Goal: Transaction & Acquisition: Subscribe to service/newsletter

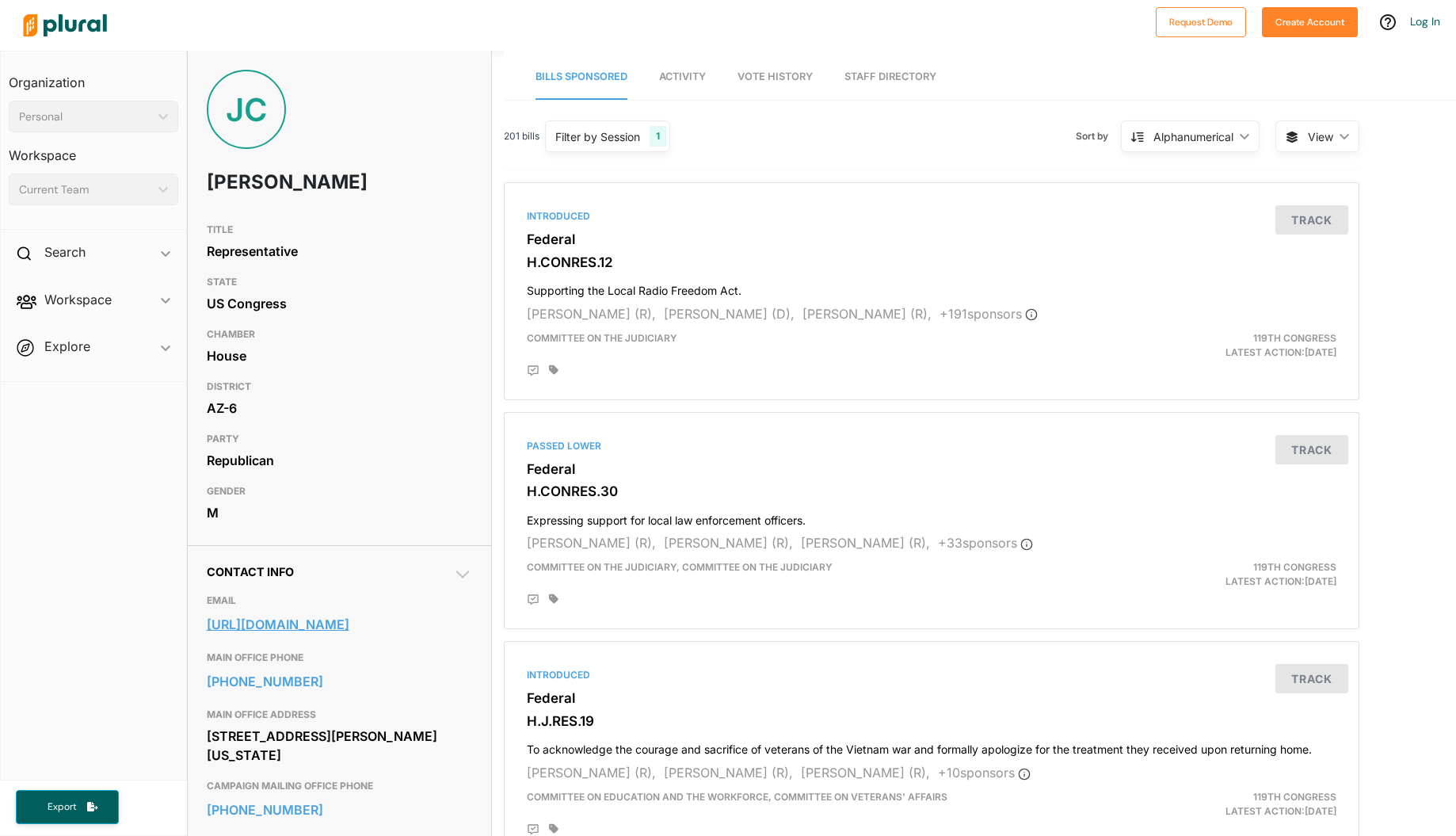
click at [282, 628] on link "https://ciscomani.house.gov/address_authentication?form=/contact" at bounding box center [339, 624] width 266 height 23
click at [661, 138] on div "1" at bounding box center [657, 135] width 17 height 20
click at [859, 198] on div "Introduced Federal H.CONRES.12 Supporting the Local Radio Freedom Act. Steve Wo…" at bounding box center [931, 291] width 841 height 203
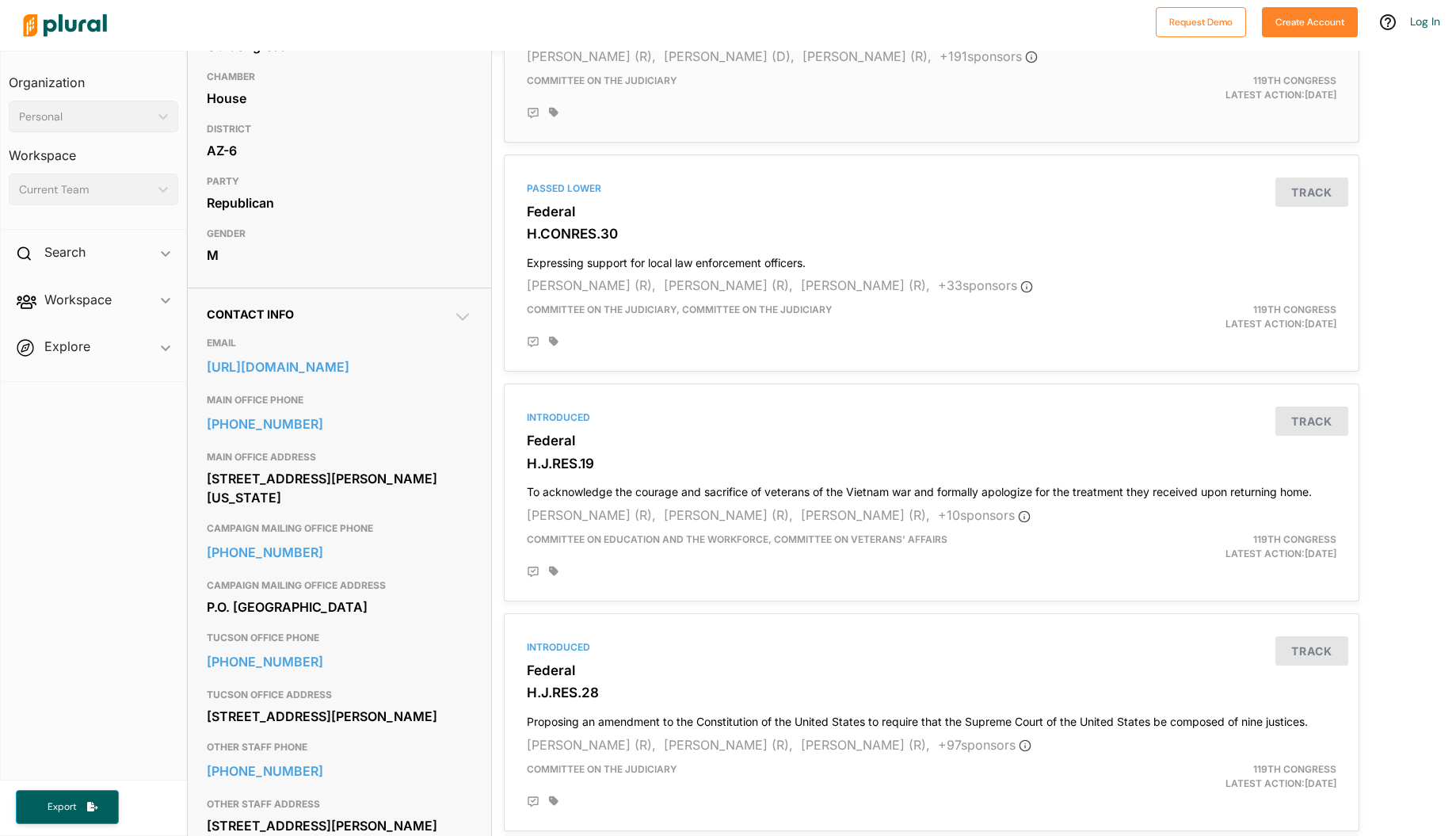
scroll to position [258, 0]
click at [1309, 416] on button "Track" at bounding box center [1311, 420] width 73 height 29
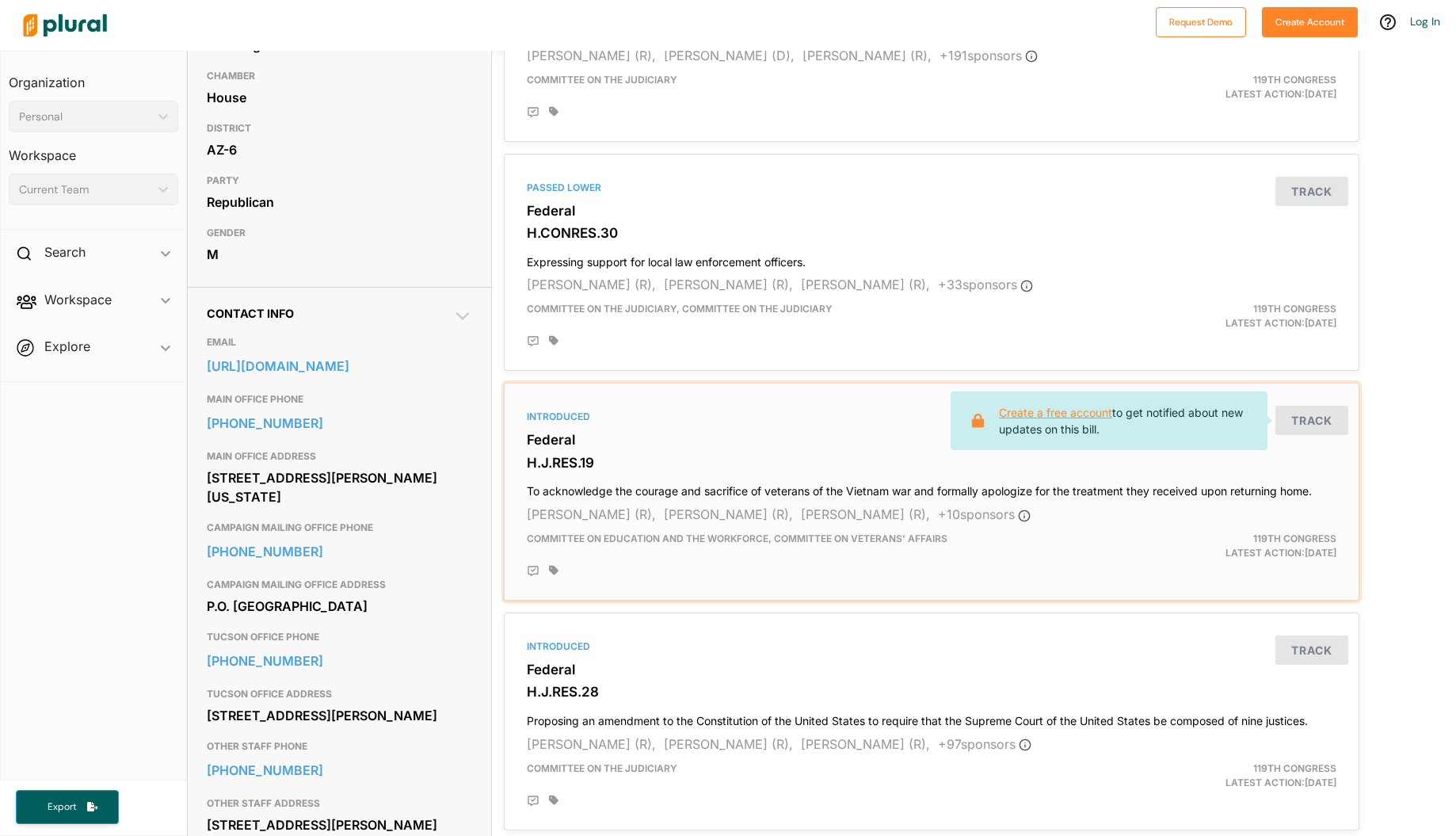
click at [1086, 406] on link "Create a free account" at bounding box center [1055, 413] width 113 height 14
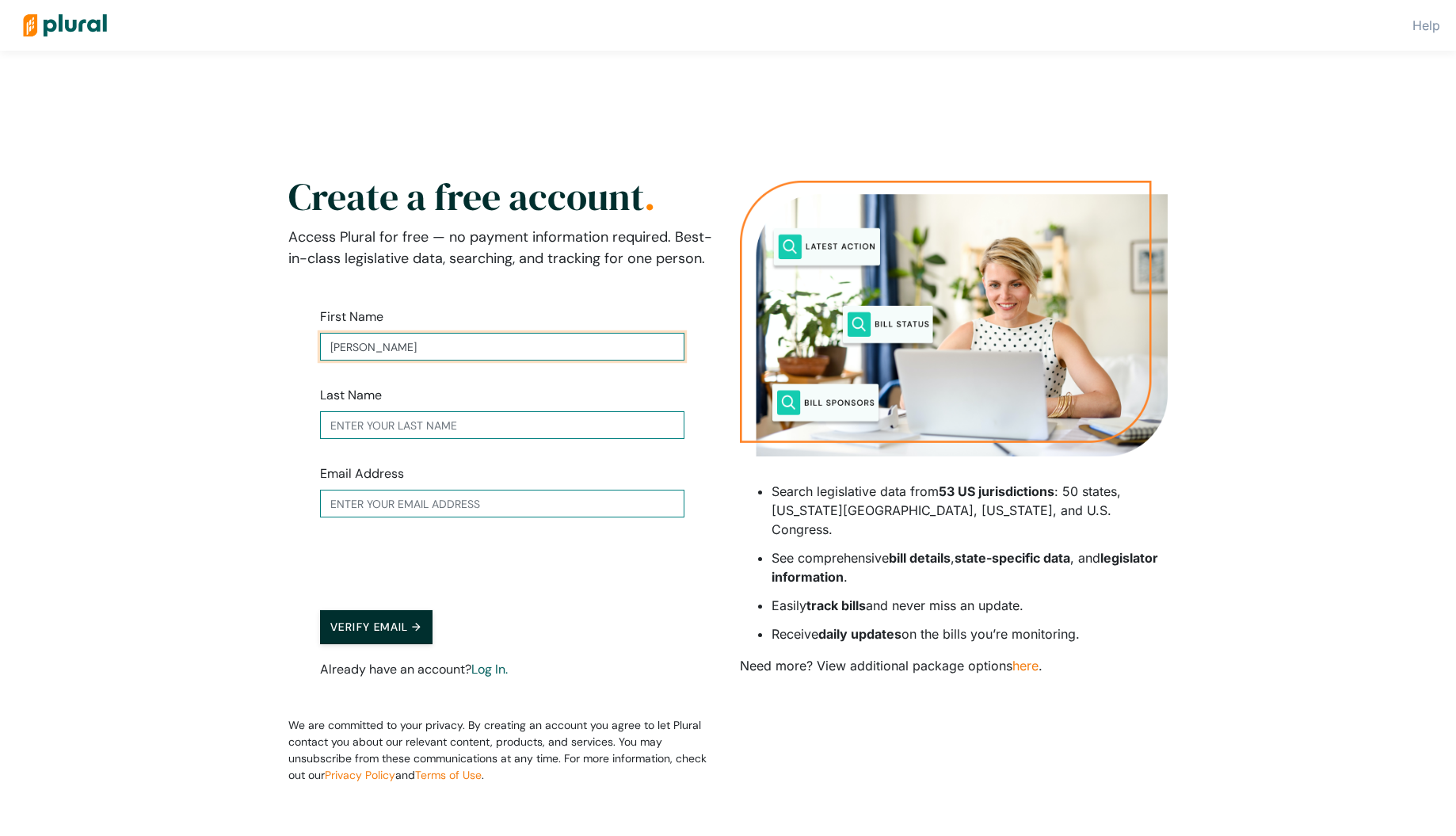
type input "[PERSON_NAME]"
drag, startPoint x: 249, startPoint y: 436, endPoint x: 287, endPoint y: 436, distance: 38.0
click at [249, 436] on div "Help Create a free account . Access Plural for free — no payment information re…" at bounding box center [728, 443] width 1456 height 887
type input "[GEOGRAPHIC_DATA]"
click at [671, 505] on input "ds" at bounding box center [502, 503] width 364 height 27
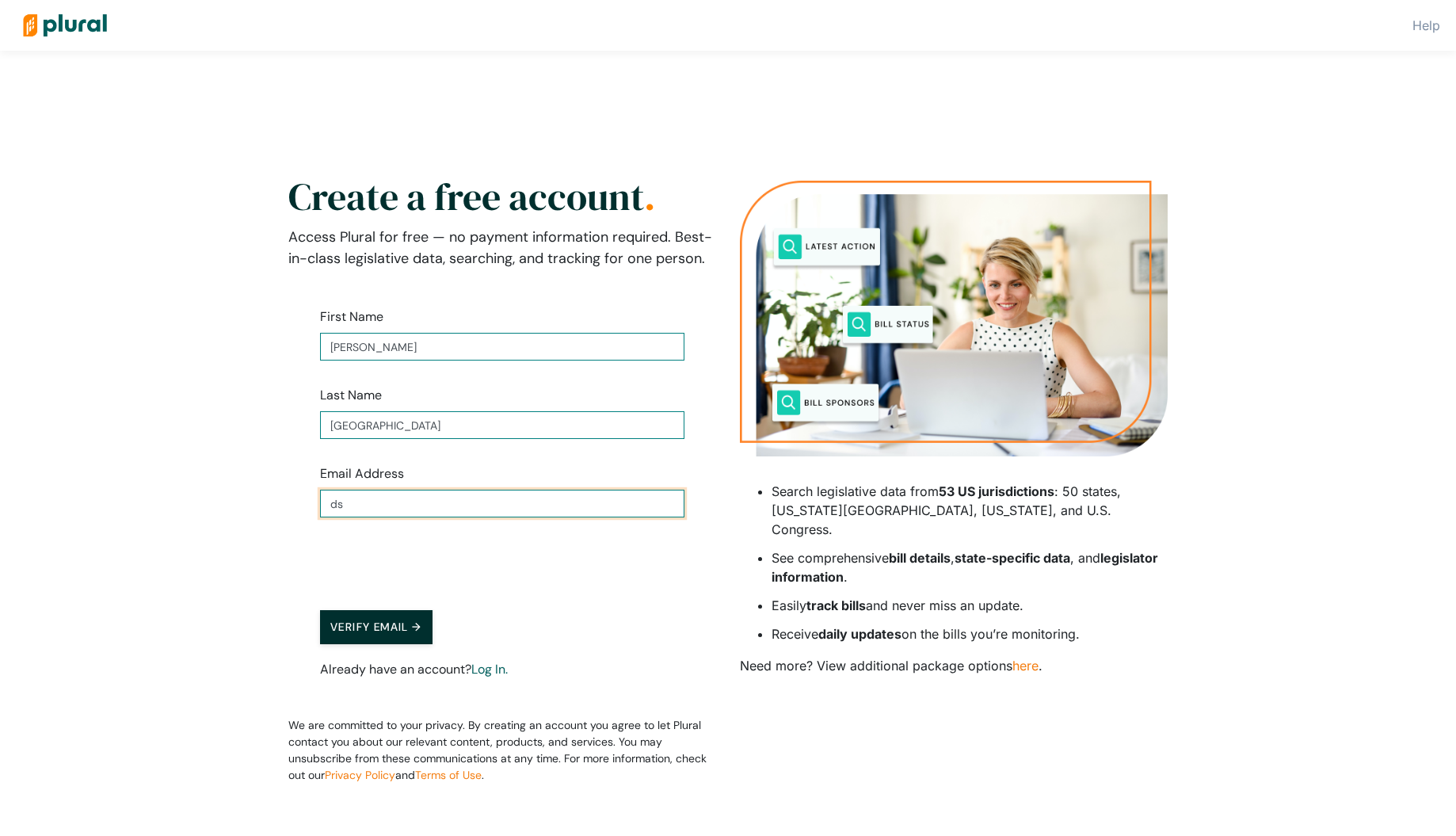
click at [671, 504] on input "ds" at bounding box center [502, 503] width 364 height 27
click at [662, 504] on input "ds" at bounding box center [502, 503] width 364 height 27
type input "[EMAIL_ADDRESS][DOMAIN_NAME]"
click at [364, 623] on button "Verify Email →" at bounding box center [377, 627] width 113 height 34
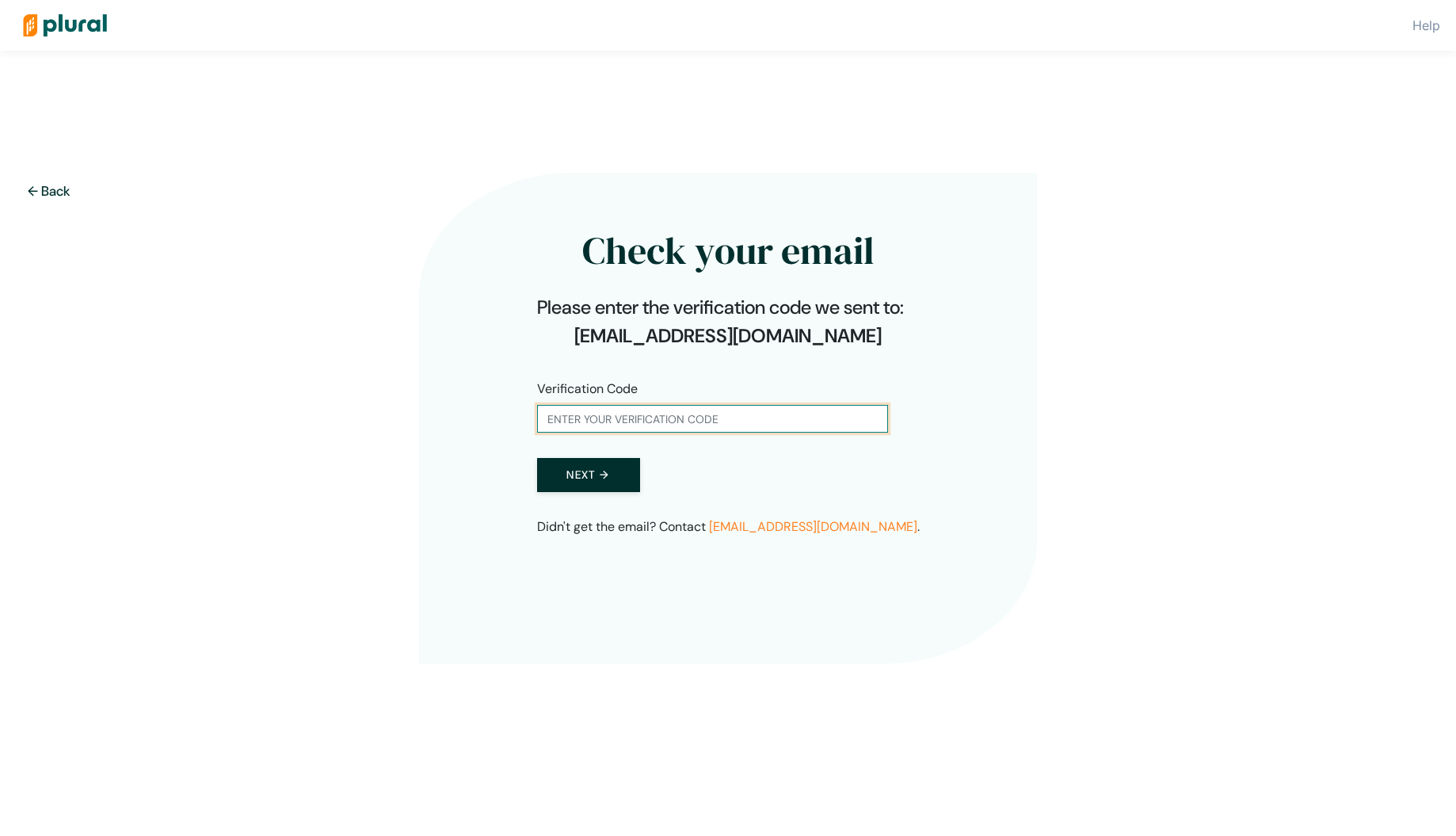
click at [745, 420] on input "text" at bounding box center [712, 418] width 351 height 27
paste input "666493"
type input "666493"
click at [591, 471] on button "Next →" at bounding box center [589, 474] width 103 height 34
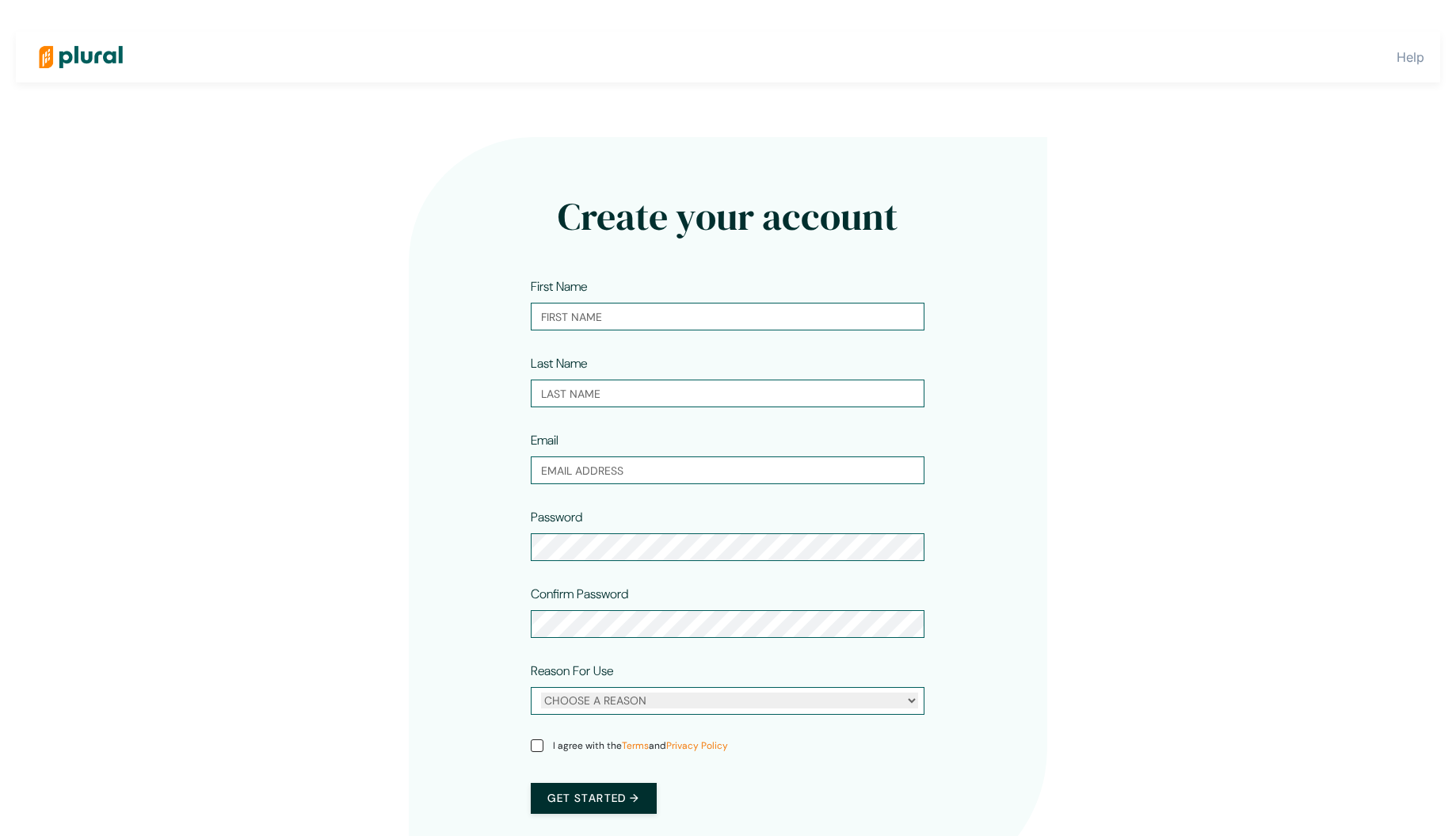
type input "[PERSON_NAME]"
type input "[GEOGRAPHIC_DATA]"
type input "[EMAIL_ADDRESS][DOMAIN_NAME]"
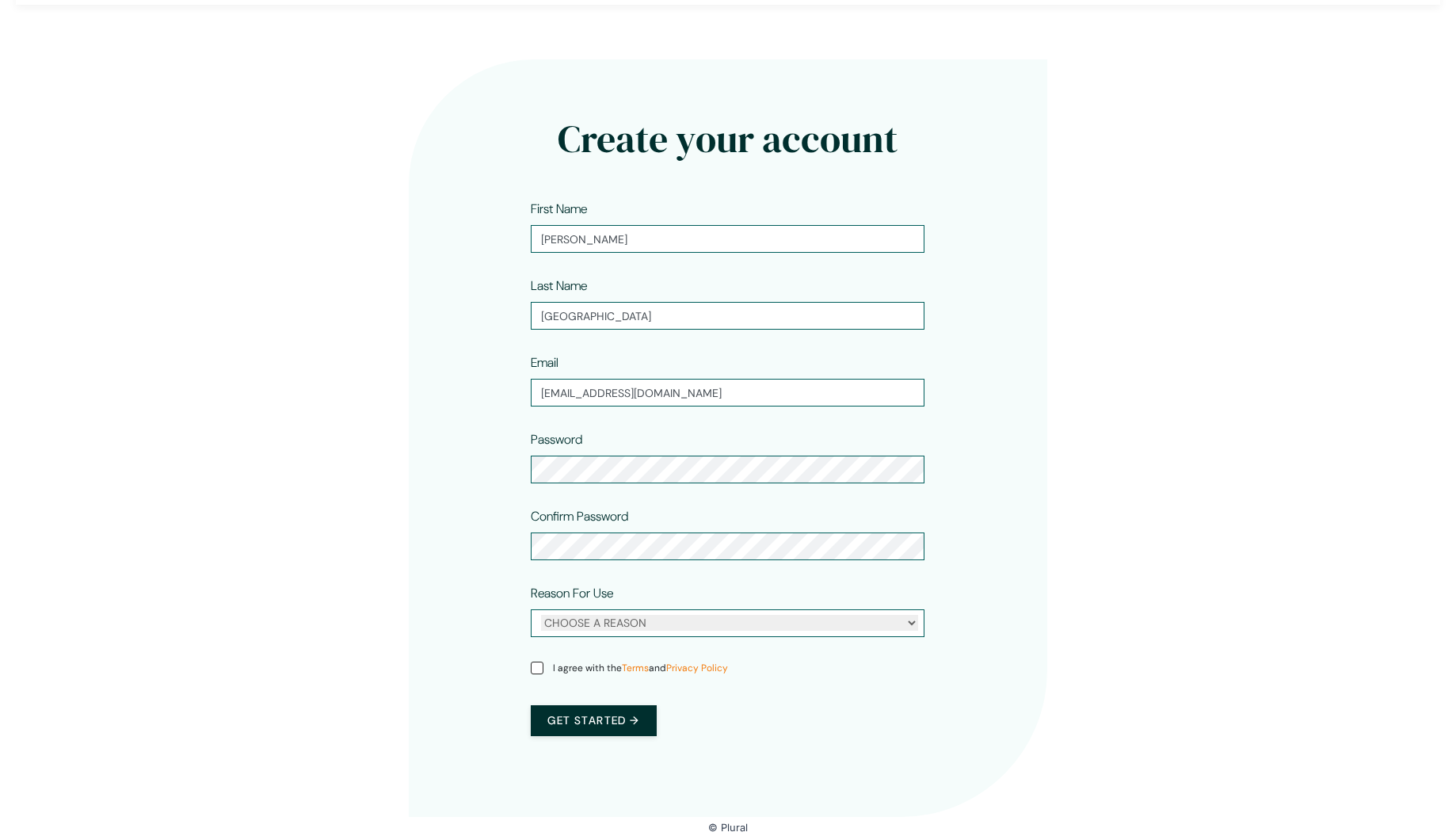
scroll to position [78, 0]
select select "personal"
drag, startPoint x: 534, startPoint y: 671, endPoint x: 547, endPoint y: 673, distance: 13.2
click at [535, 671] on input "I agree with the Terms and Privacy Policy" at bounding box center [536, 668] width 13 height 13
checkbox input "true"
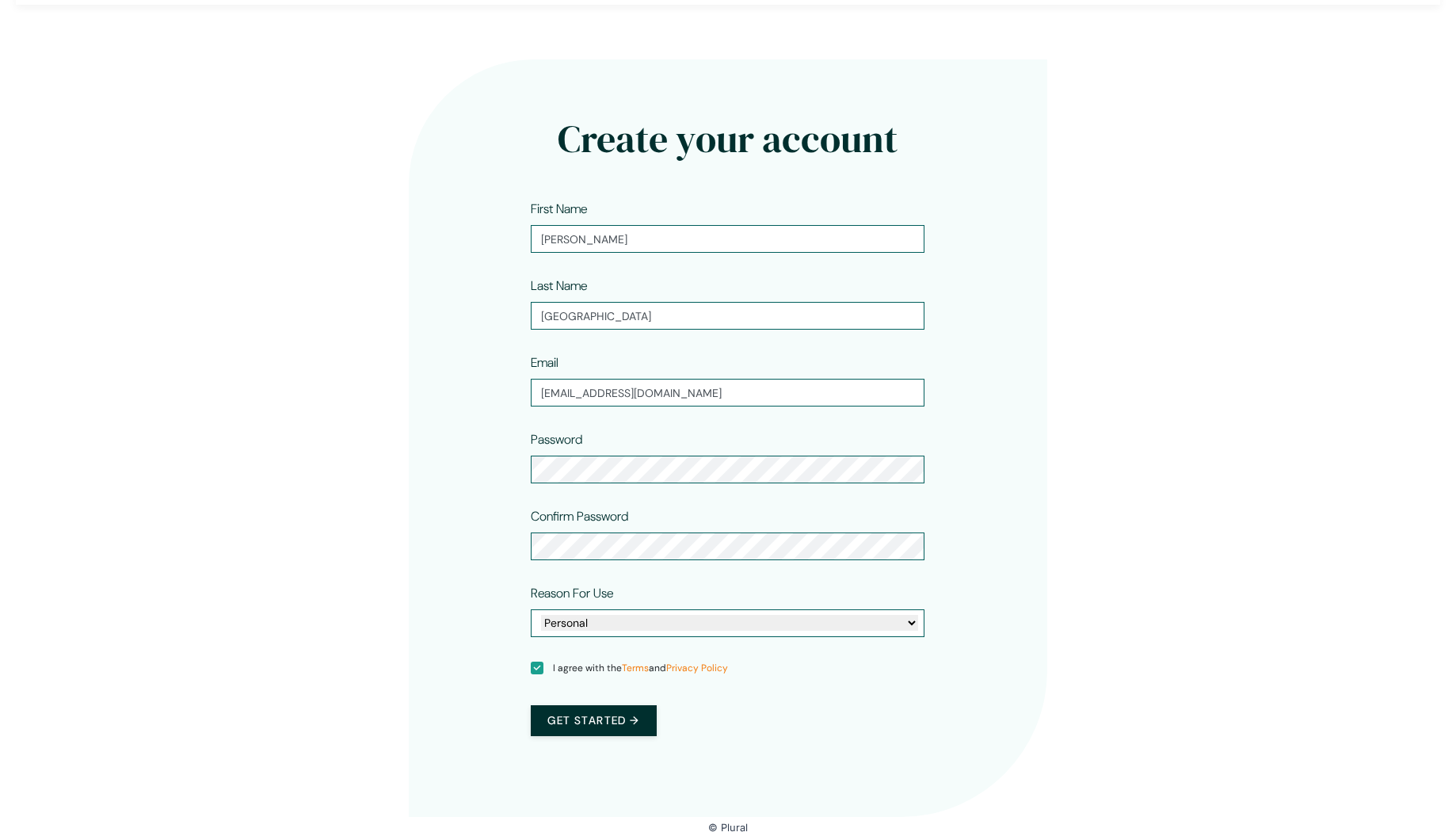
click at [615, 716] on button "Get started →" at bounding box center [593, 720] width 126 height 31
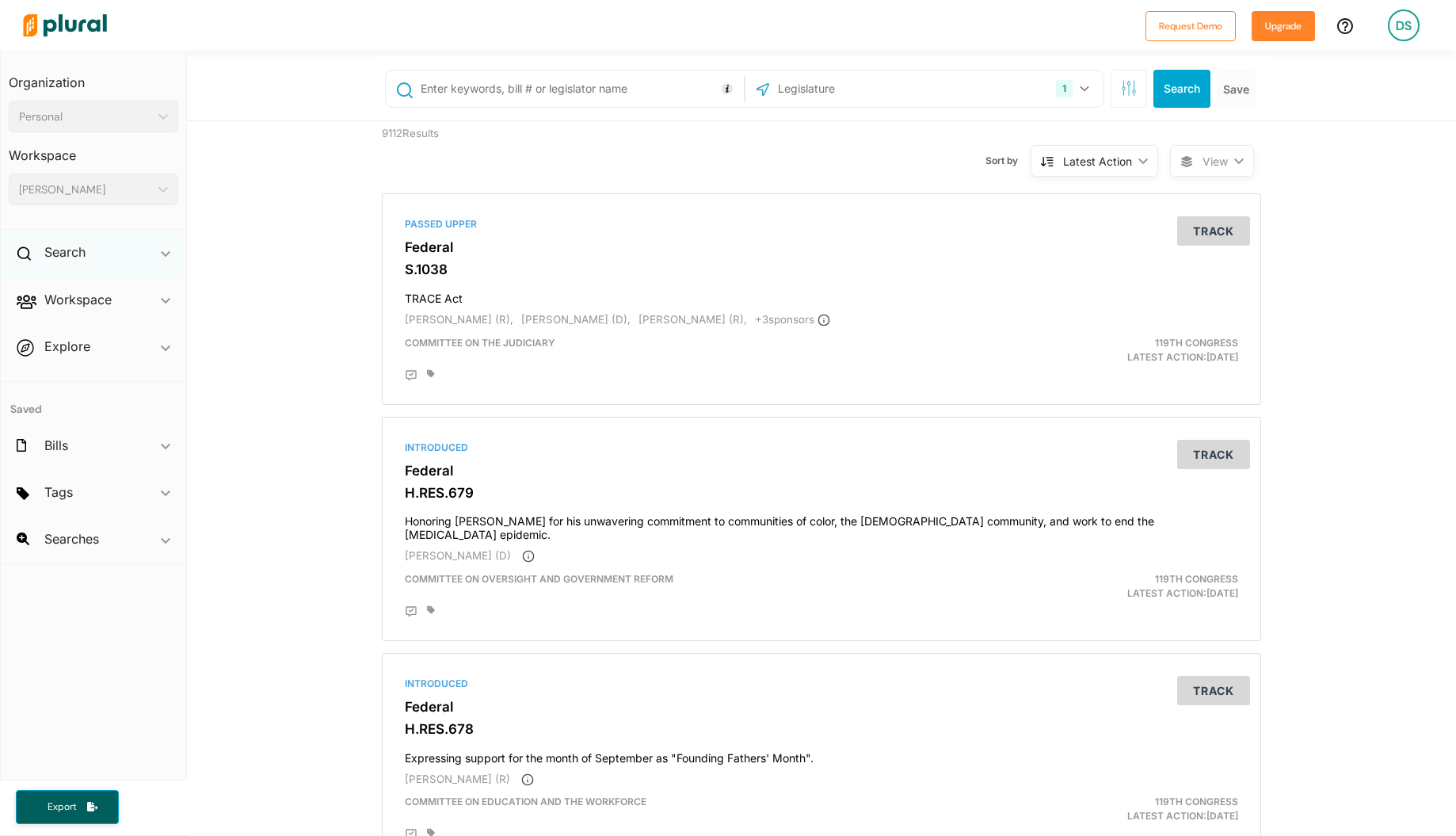
click at [164, 254] on icon "ic_keyboard_arrow_down" at bounding box center [165, 253] width 10 height 7
click at [93, 284] on h4 "Bills" at bounding box center [97, 288] width 146 height 15
click at [478, 85] on input "text" at bounding box center [580, 89] width 321 height 30
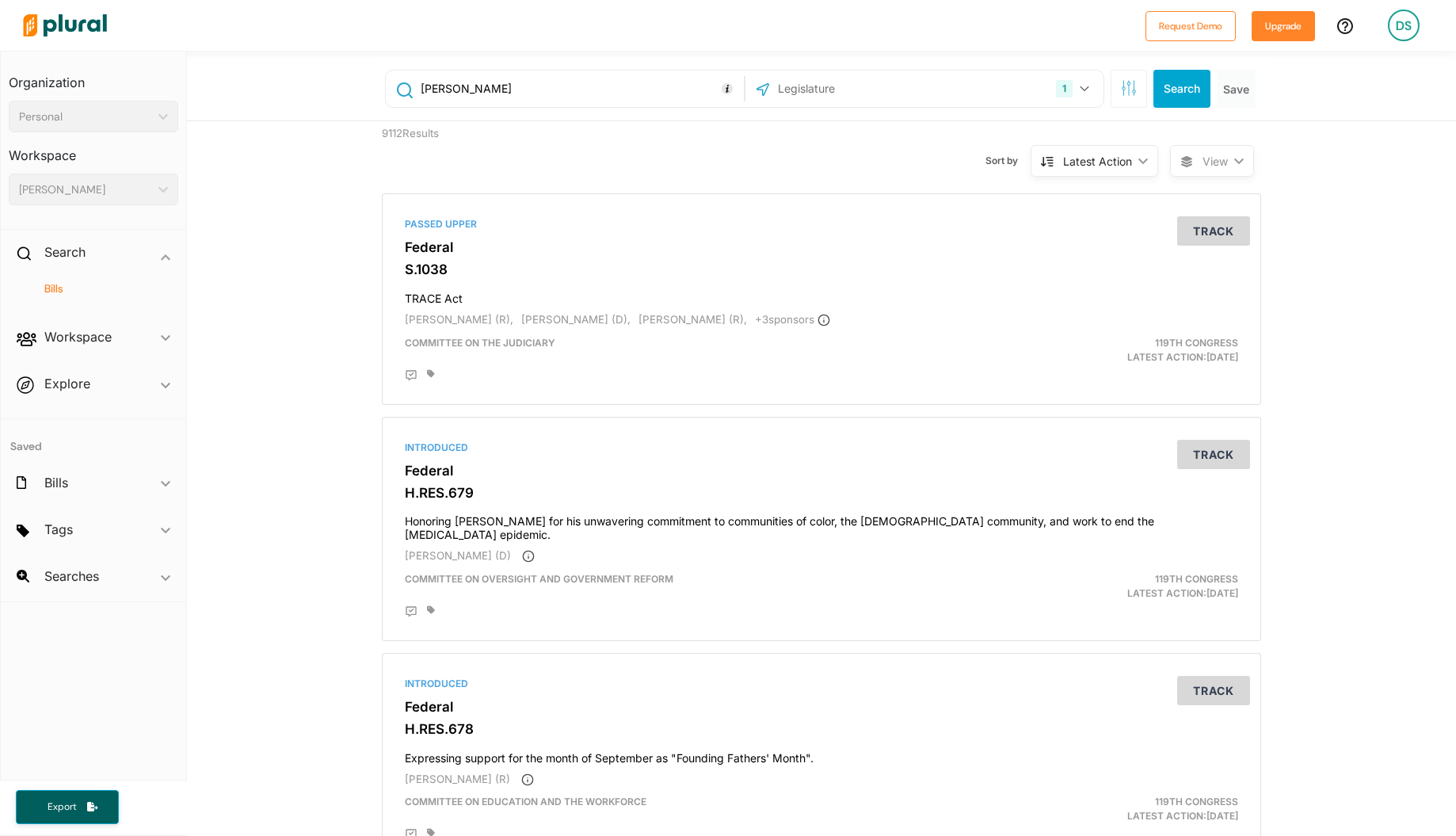
type input "[PERSON_NAME]"
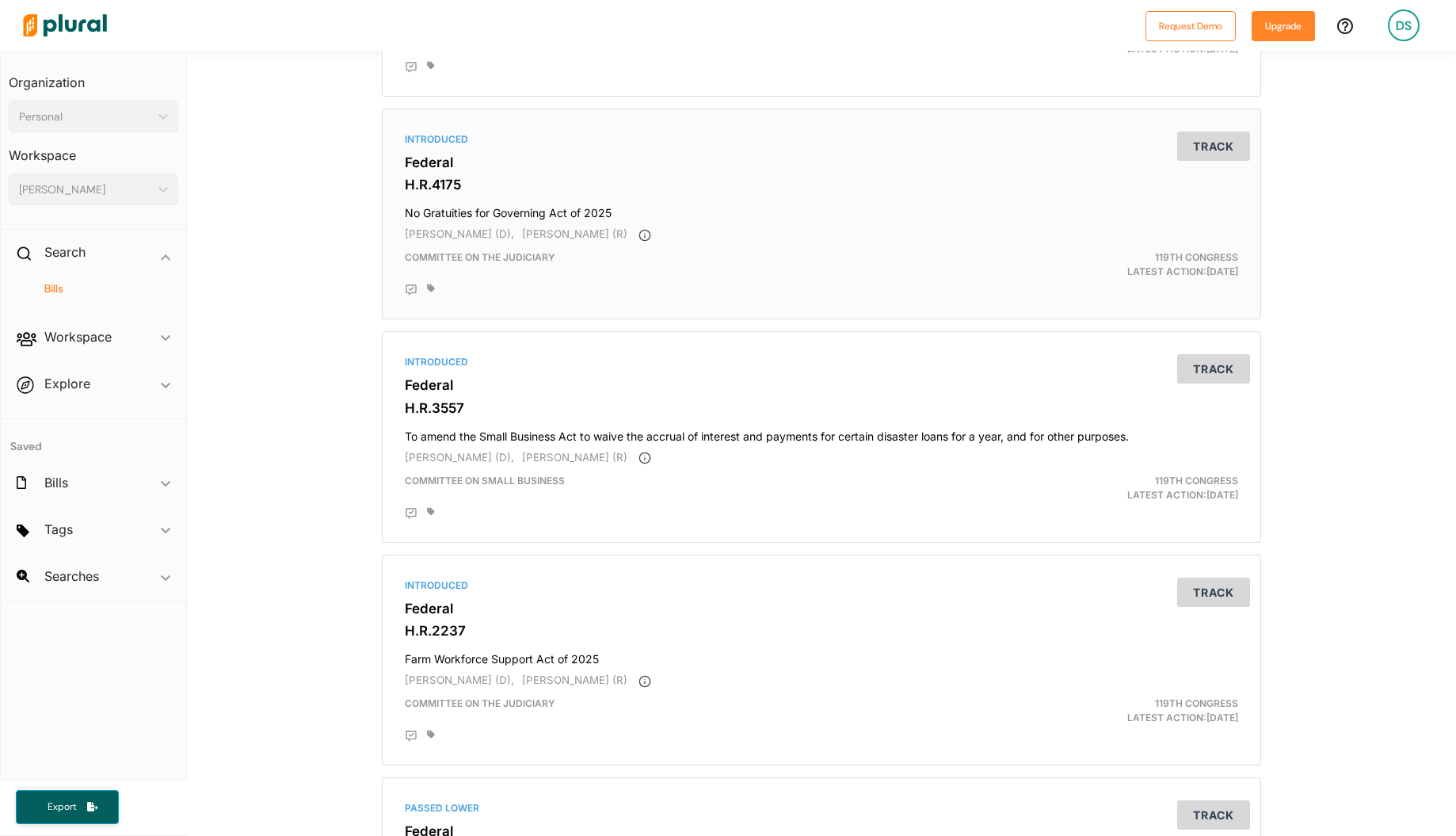
scroll to position [309, 0]
click at [1207, 359] on button "Track" at bounding box center [1213, 367] width 73 height 29
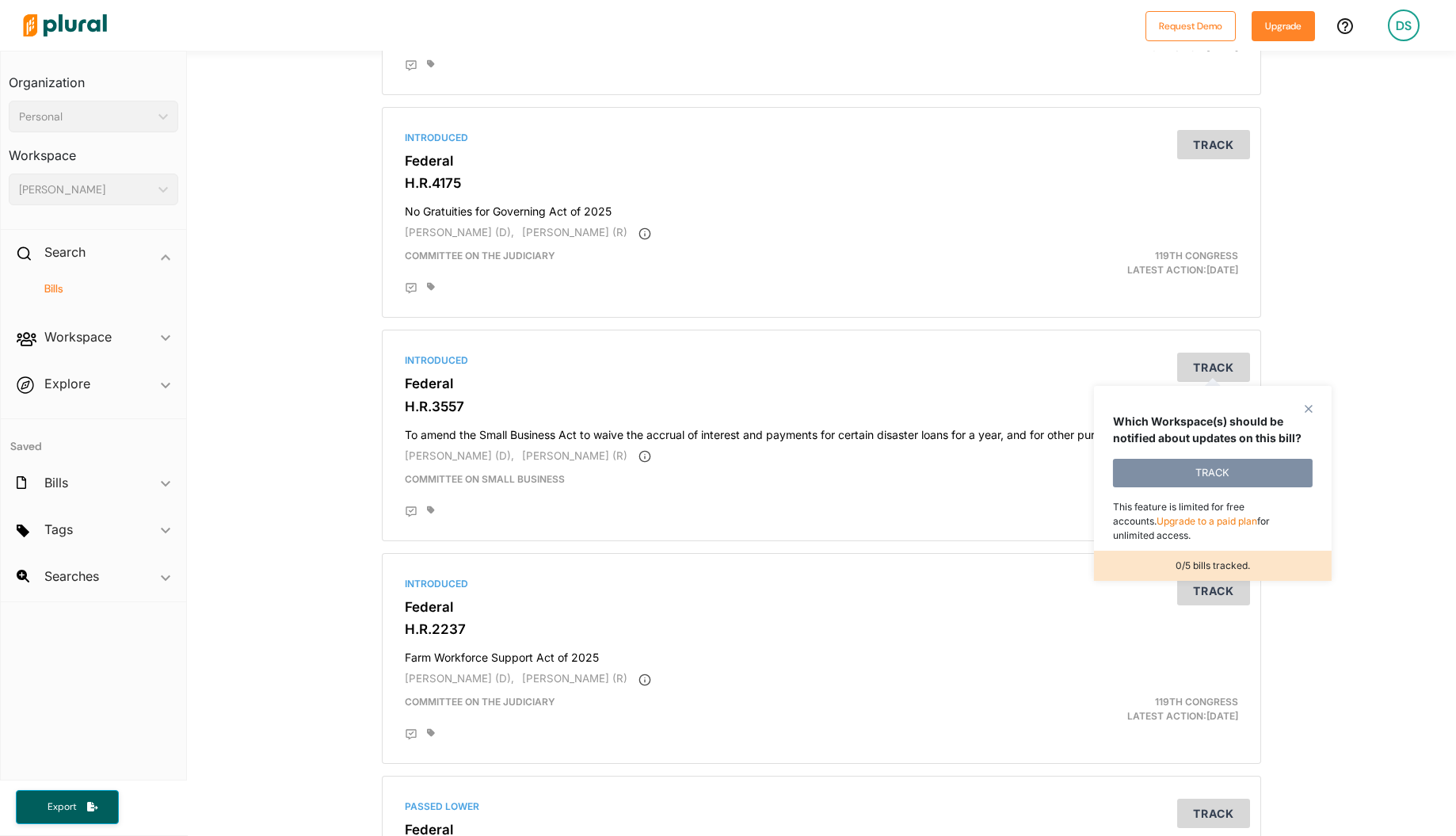
drag, startPoint x: 1308, startPoint y: 406, endPoint x: 1262, endPoint y: 397, distance: 46.9
click at [1308, 406] on polygon at bounding box center [1308, 409] width 14 height 14
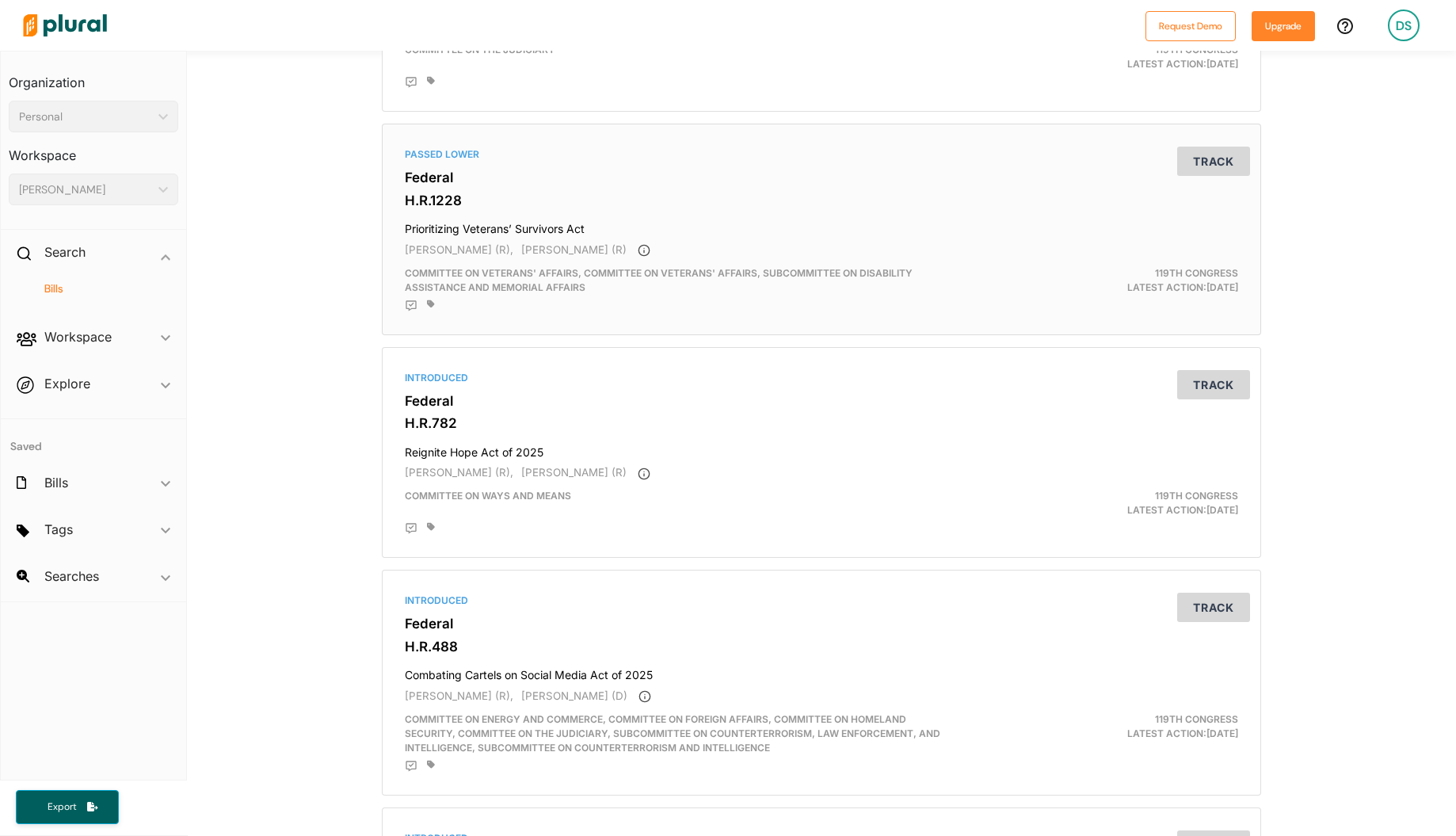
scroll to position [963, 0]
click at [1211, 368] on button "Track" at bounding box center [1213, 382] width 73 height 29
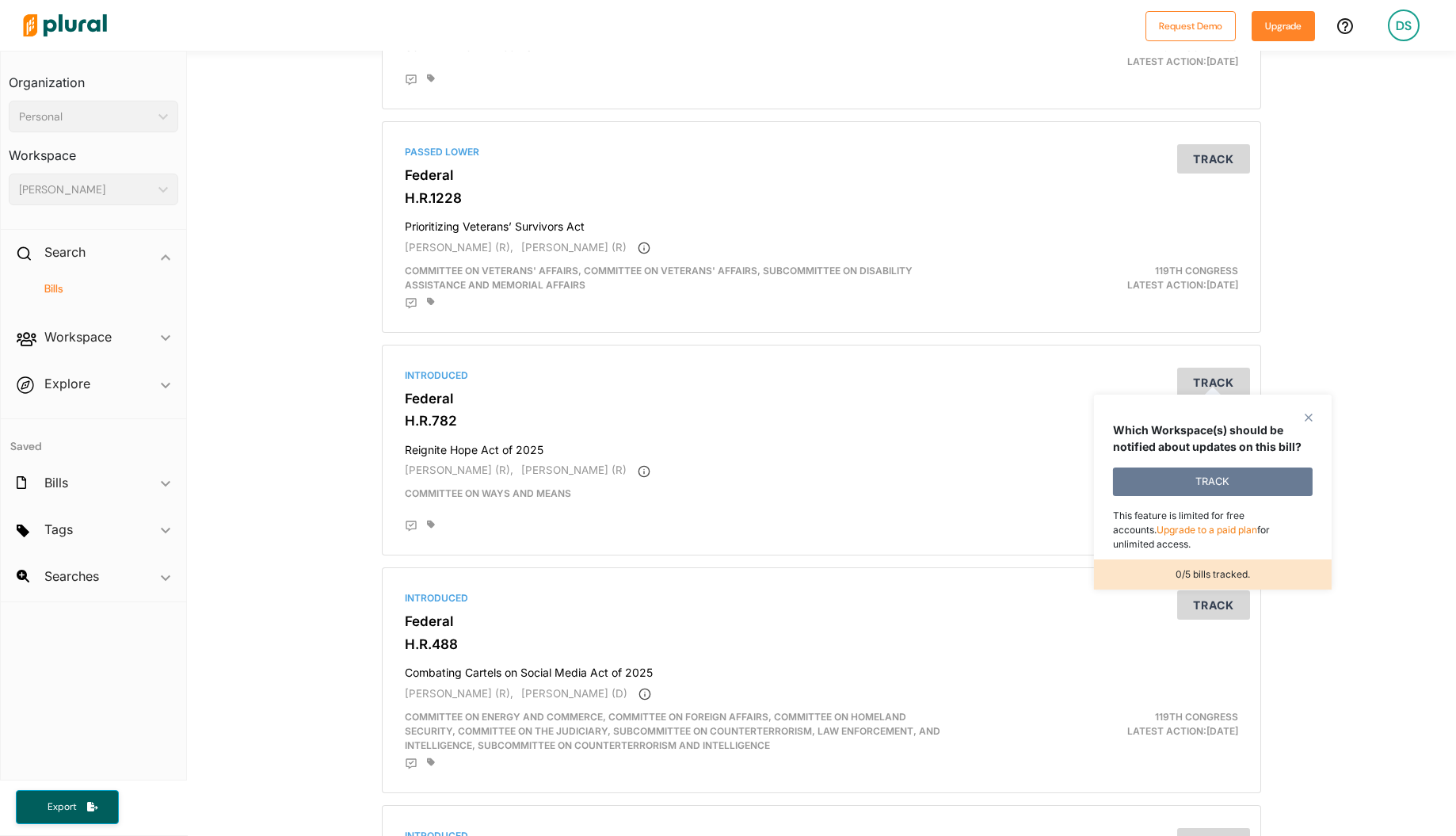
click at [1149, 481] on button "TRACK" at bounding box center [1212, 481] width 200 height 28
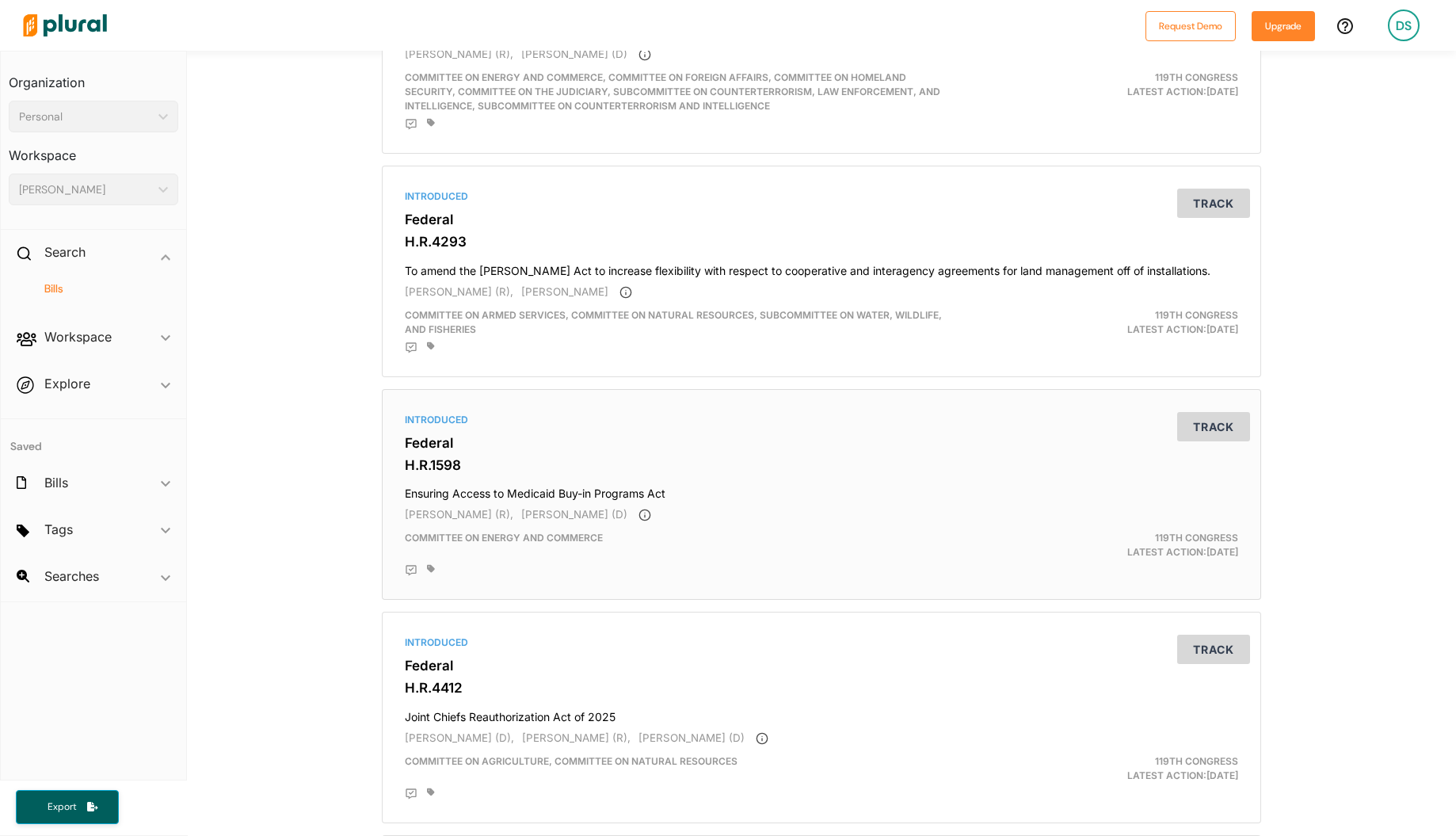
scroll to position [1610, 0]
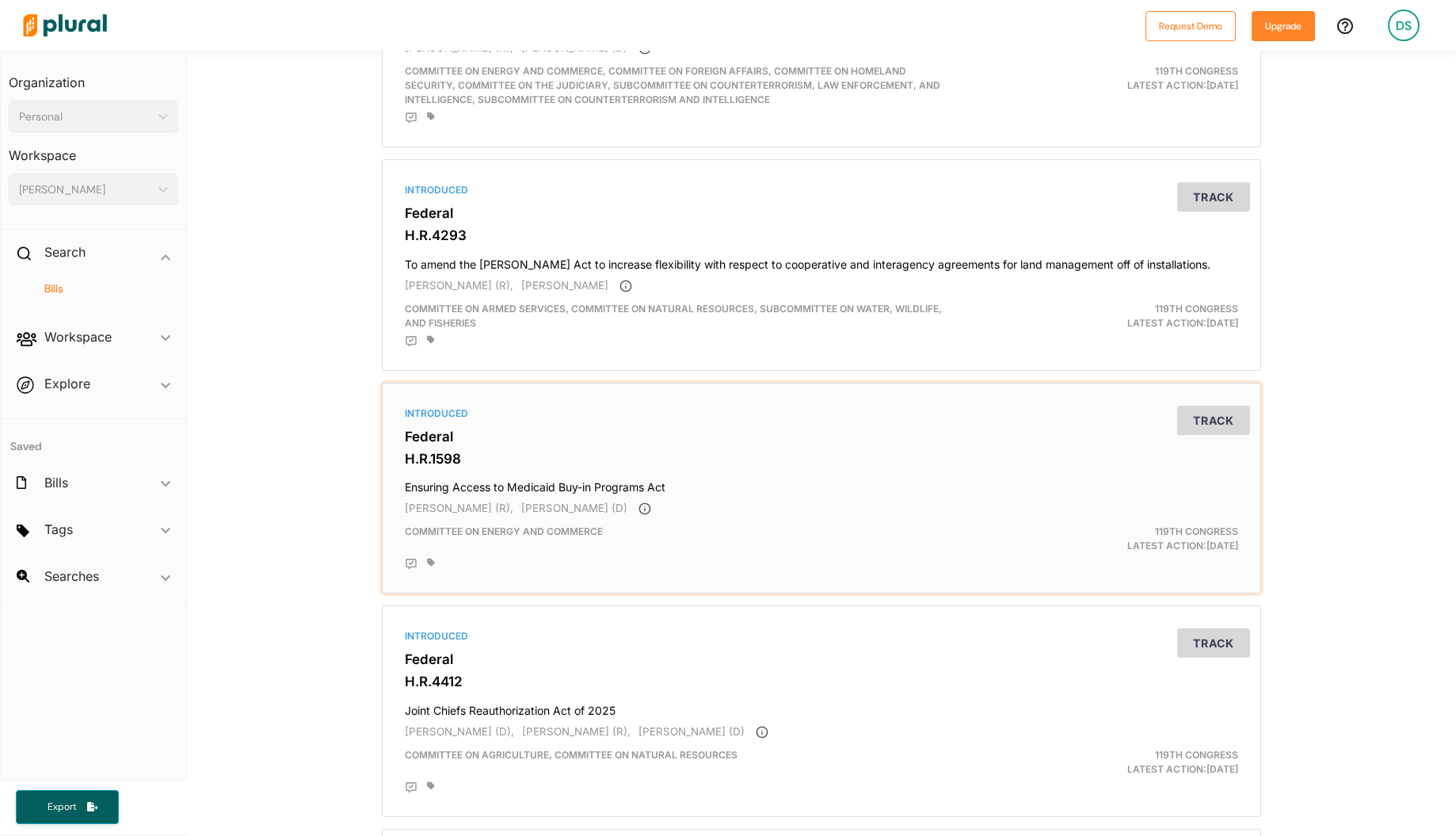
click at [647, 473] on h4 "Ensuring Access to Medicaid Buy-in Programs Act" at bounding box center [821, 484] width 833 height 21
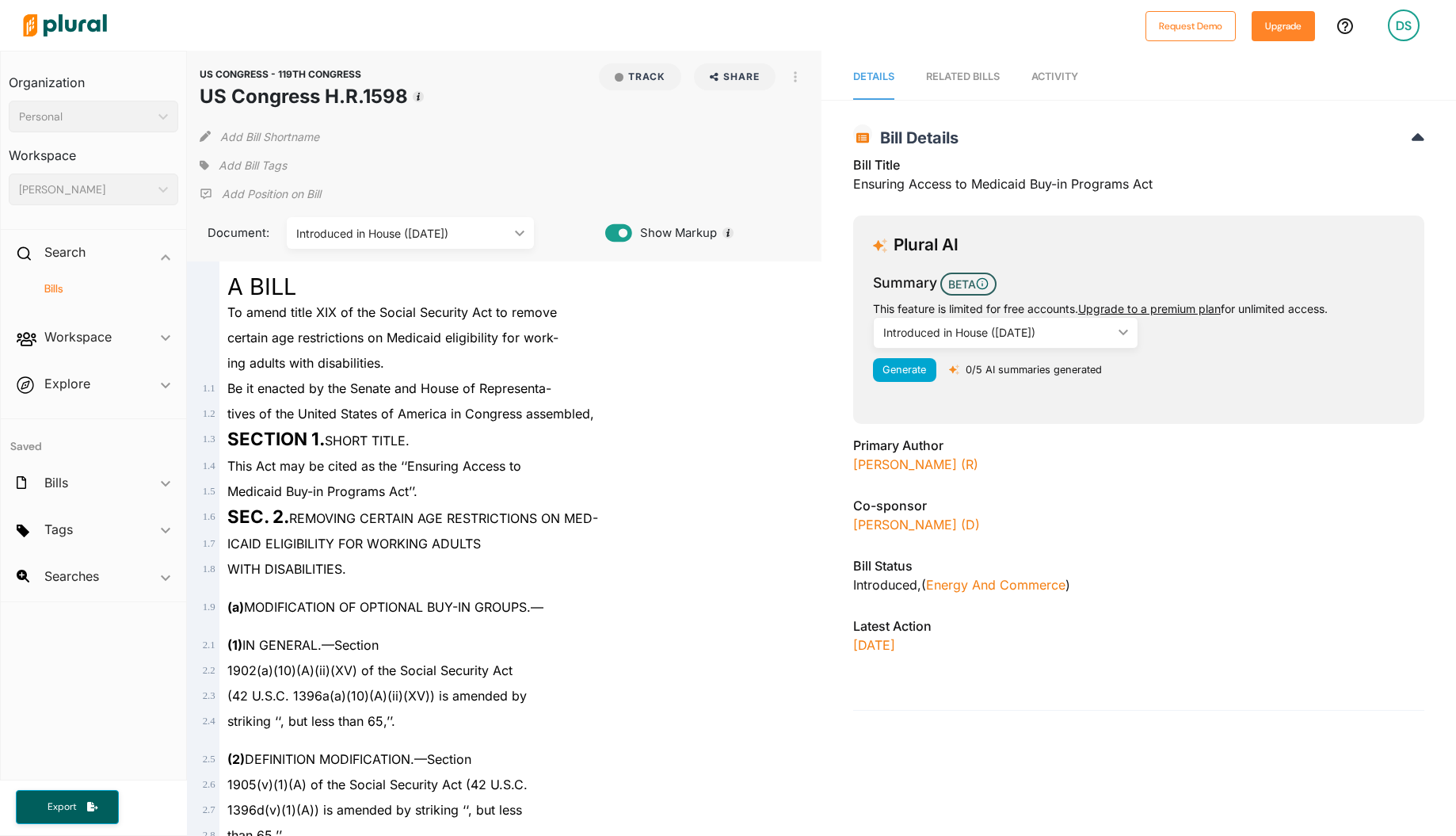
click at [1401, 20] on div "DS" at bounding box center [1403, 25] width 32 height 32
click at [1387, 63] on link "Account Settings" at bounding box center [1361, 70] width 138 height 40
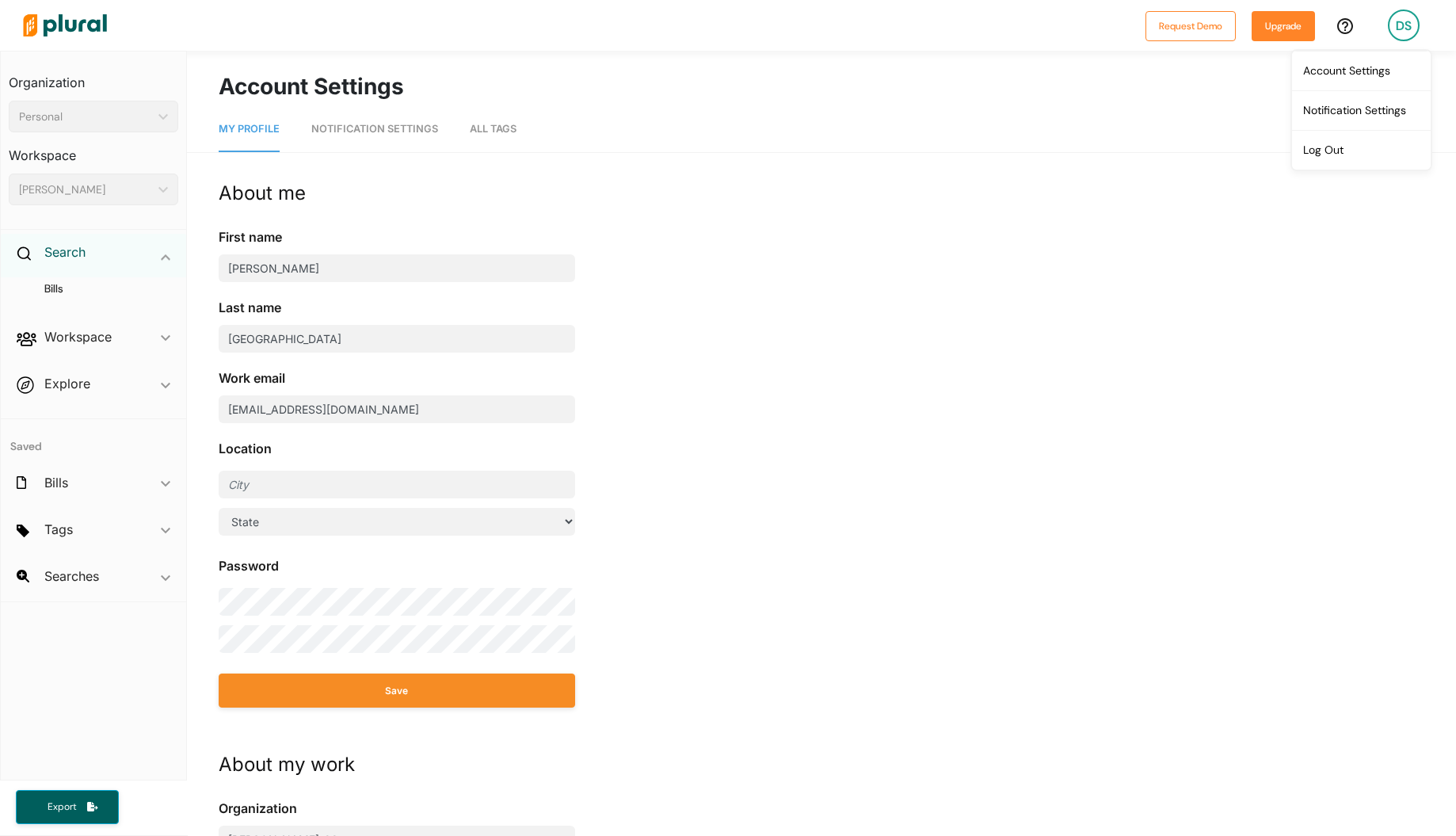
click at [75, 253] on h2 "Search" at bounding box center [65, 252] width 41 height 18
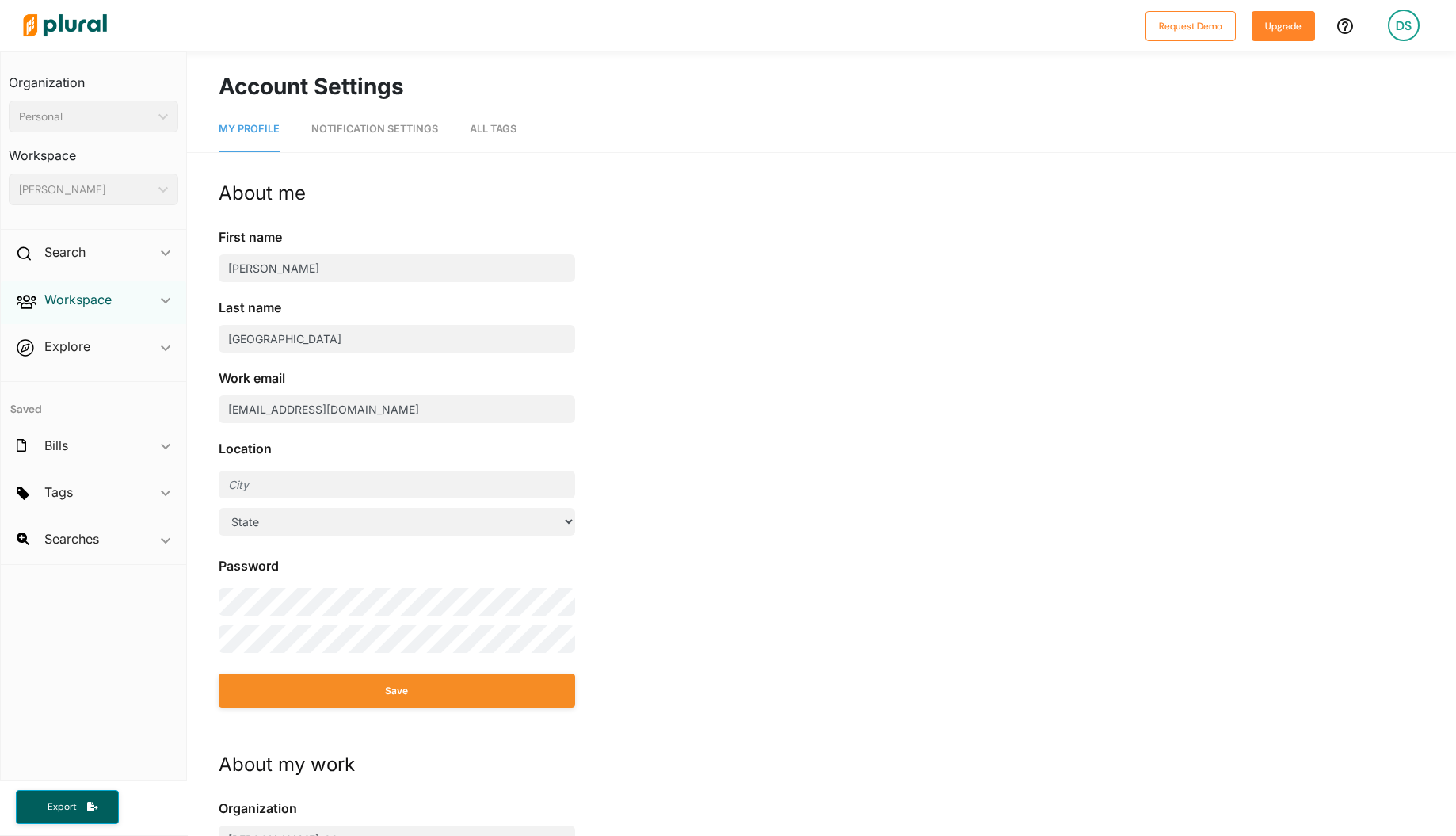
click at [91, 299] on h2 "Workspace" at bounding box center [78, 300] width 67 height 18
click at [78, 332] on h4 "Members" at bounding box center [97, 335] width 146 height 15
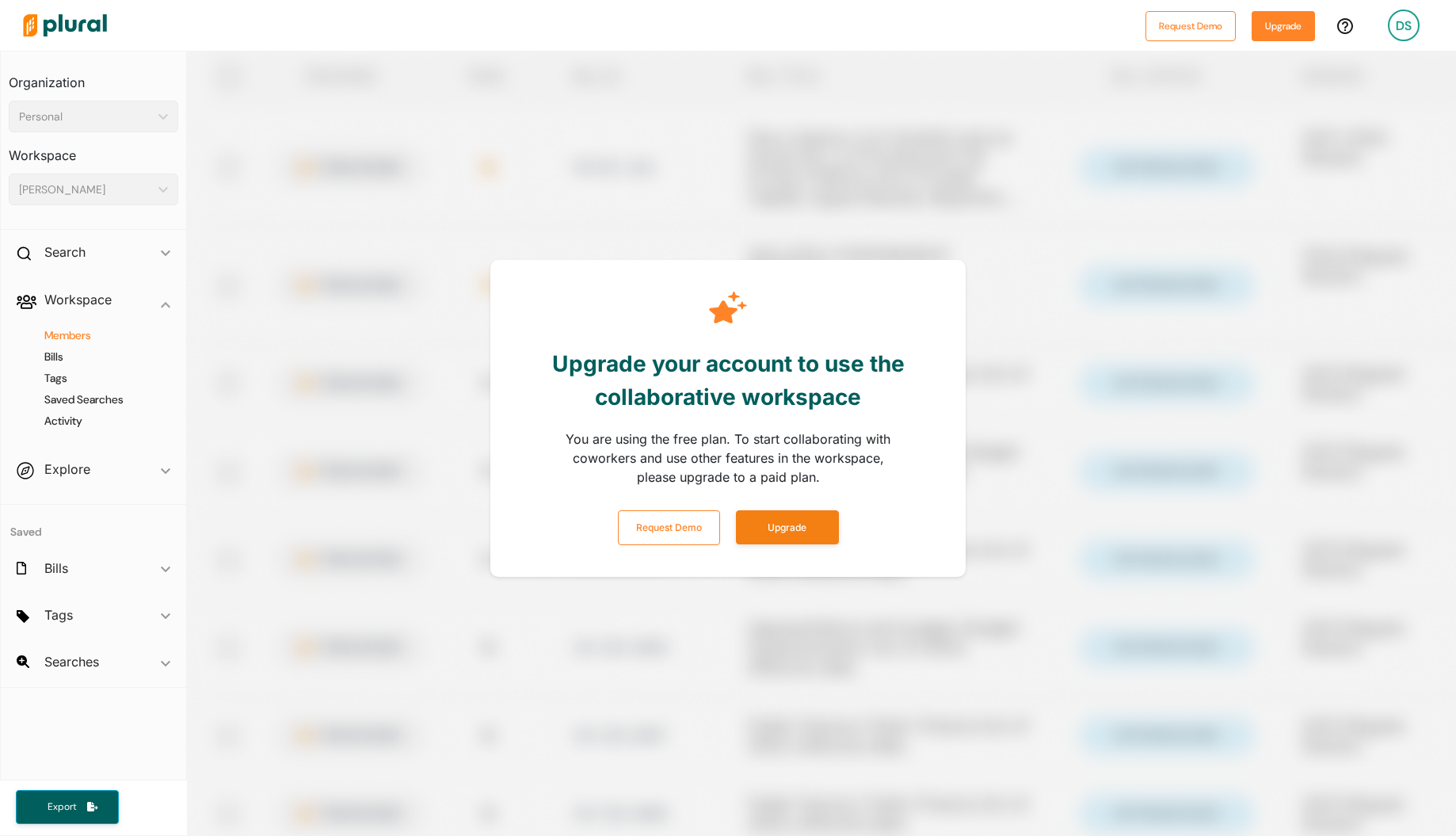
drag, startPoint x: 243, startPoint y: 220, endPoint x: 232, endPoint y: 220, distance: 11.0
click at [243, 220] on div at bounding box center [915, 468] width 1456 height 836
click at [67, 112] on div "Personal" at bounding box center [86, 116] width 133 height 17
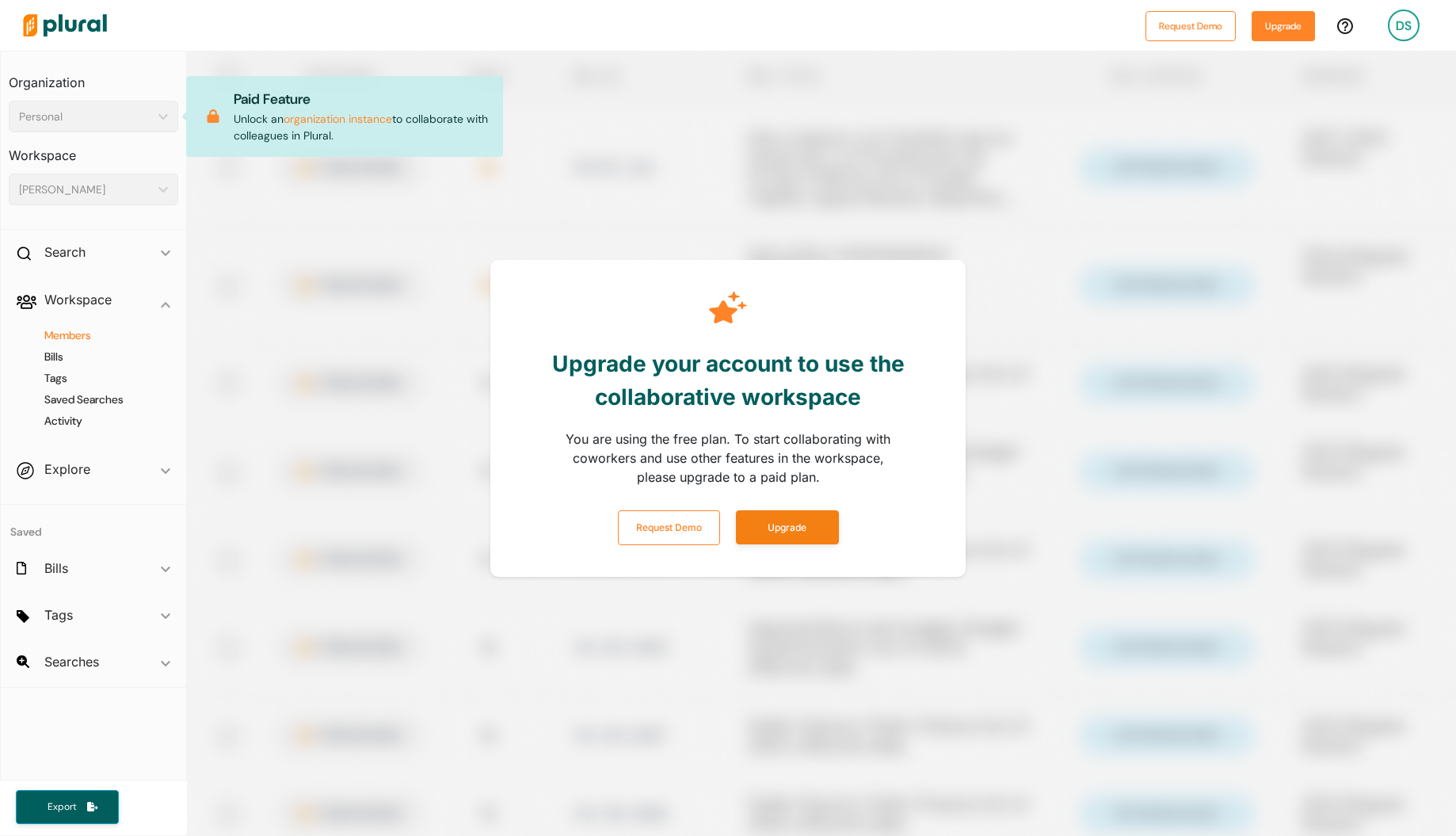
click at [77, 182] on div "[PERSON_NAME]" at bounding box center [86, 189] width 133 height 17
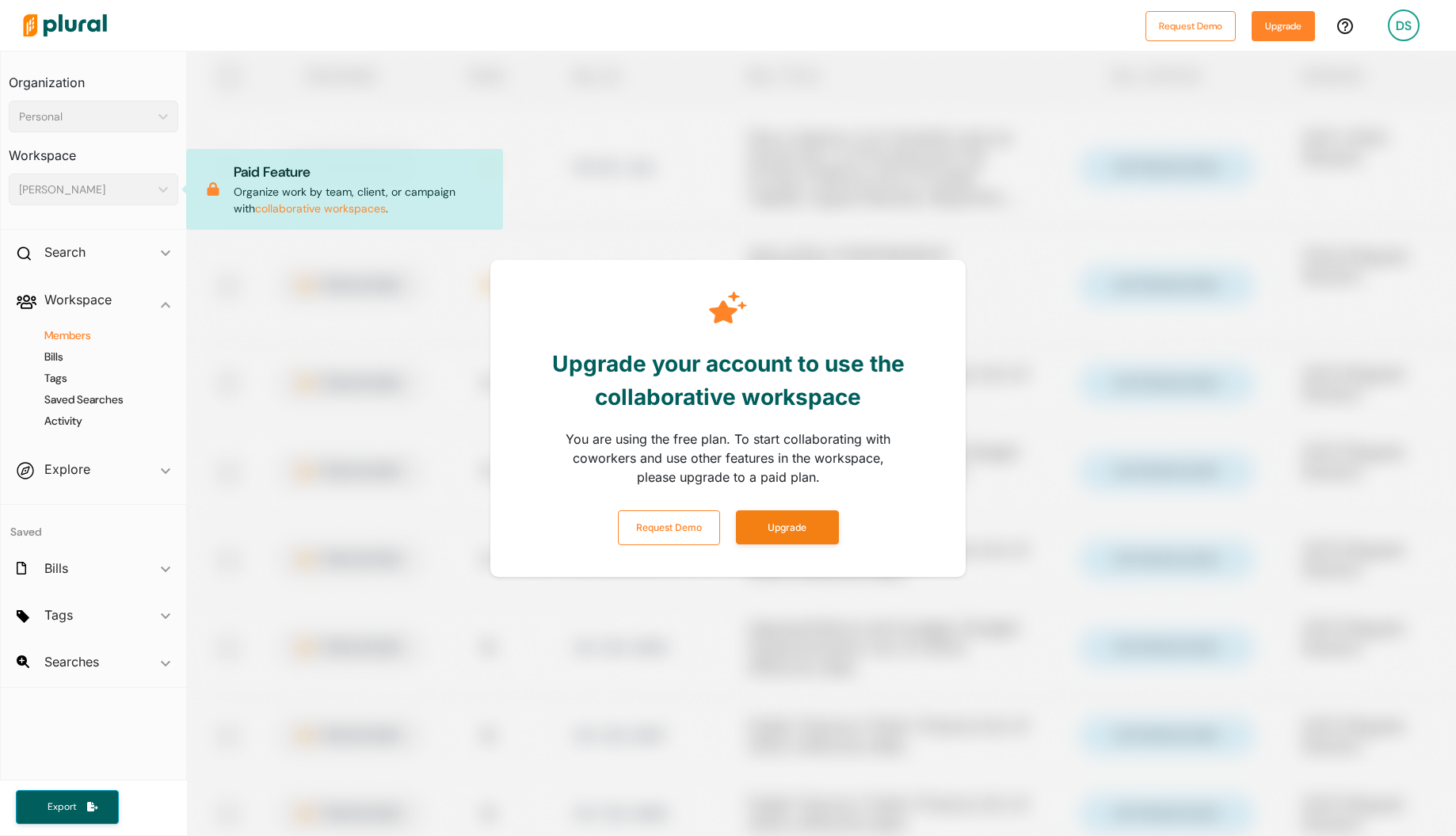
click at [513, 100] on div at bounding box center [915, 468] width 1456 height 836
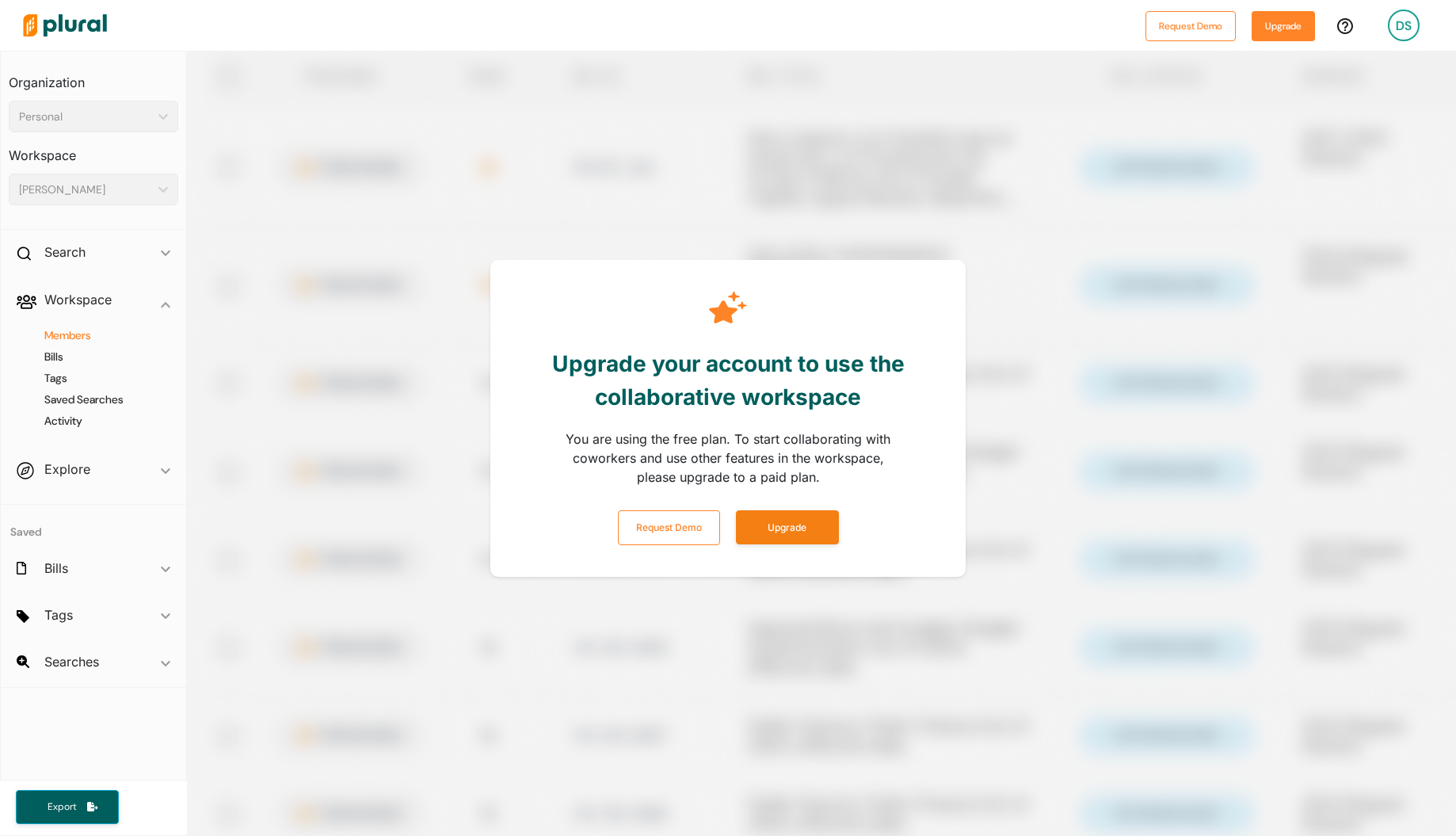
click at [822, 149] on div at bounding box center [915, 468] width 1456 height 836
click at [1071, 119] on div at bounding box center [915, 468] width 1456 height 836
click at [71, 24] on img at bounding box center [65, 25] width 111 height 55
